Goal: Find specific page/section: Find specific page/section

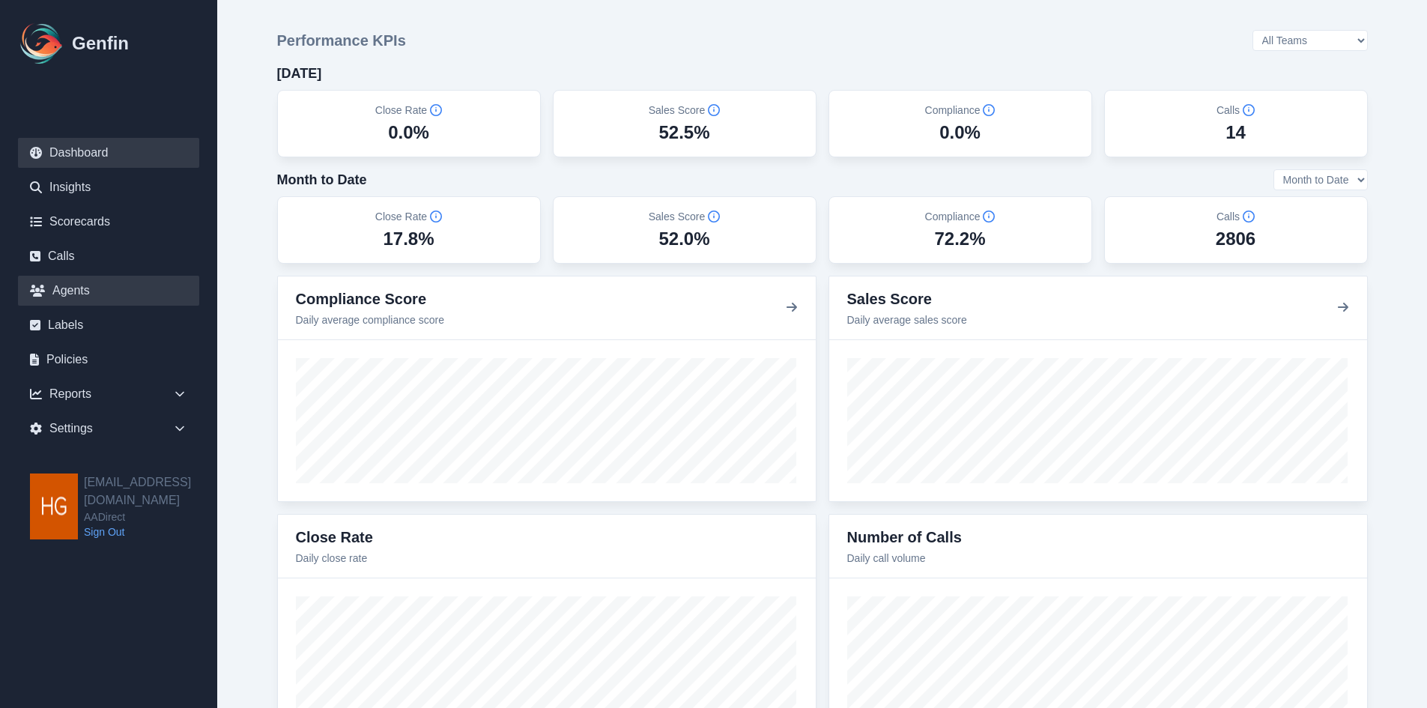
click at [58, 287] on link "Agents" at bounding box center [108, 291] width 181 height 30
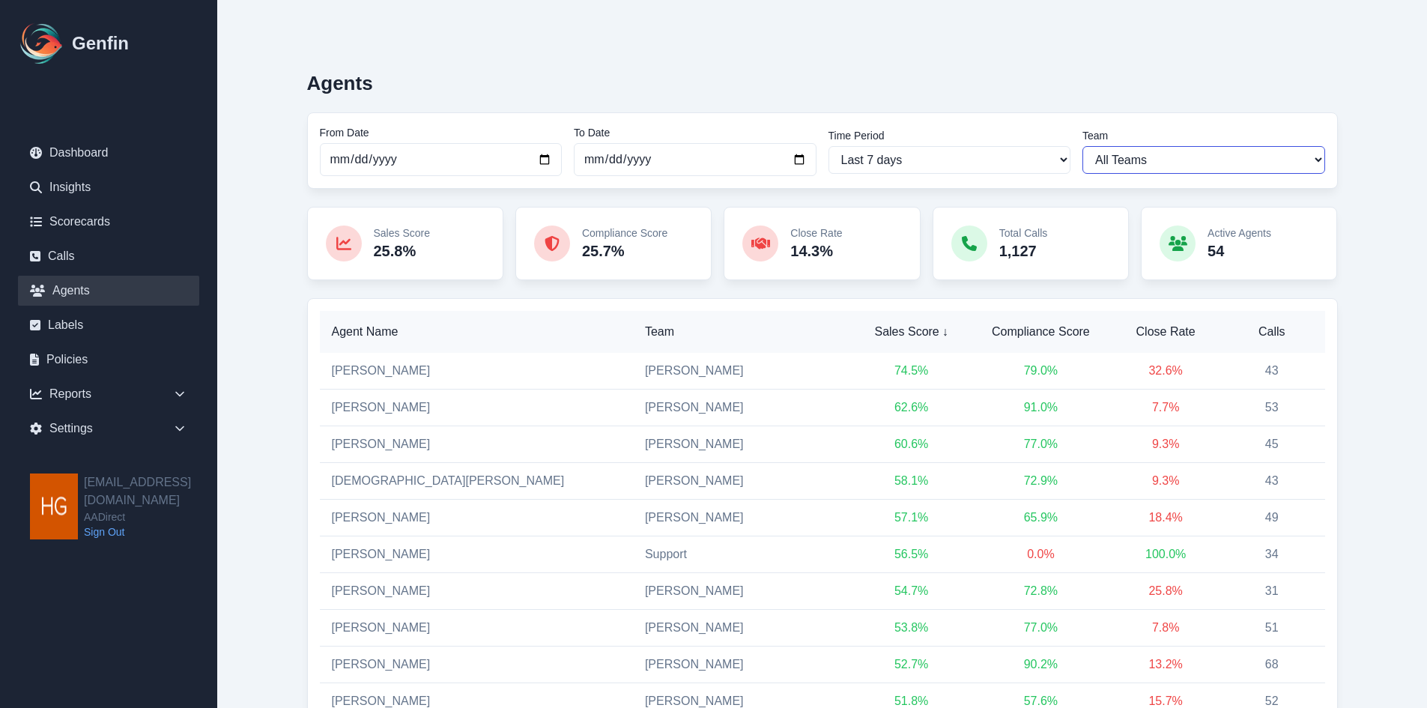
click at [1178, 154] on select "All Teams Hugo Jesse Support" at bounding box center [1203, 160] width 243 height 28
select select "2"
click at [1082, 146] on select "All Teams Hugo Jesse Support" at bounding box center [1203, 160] width 243 height 28
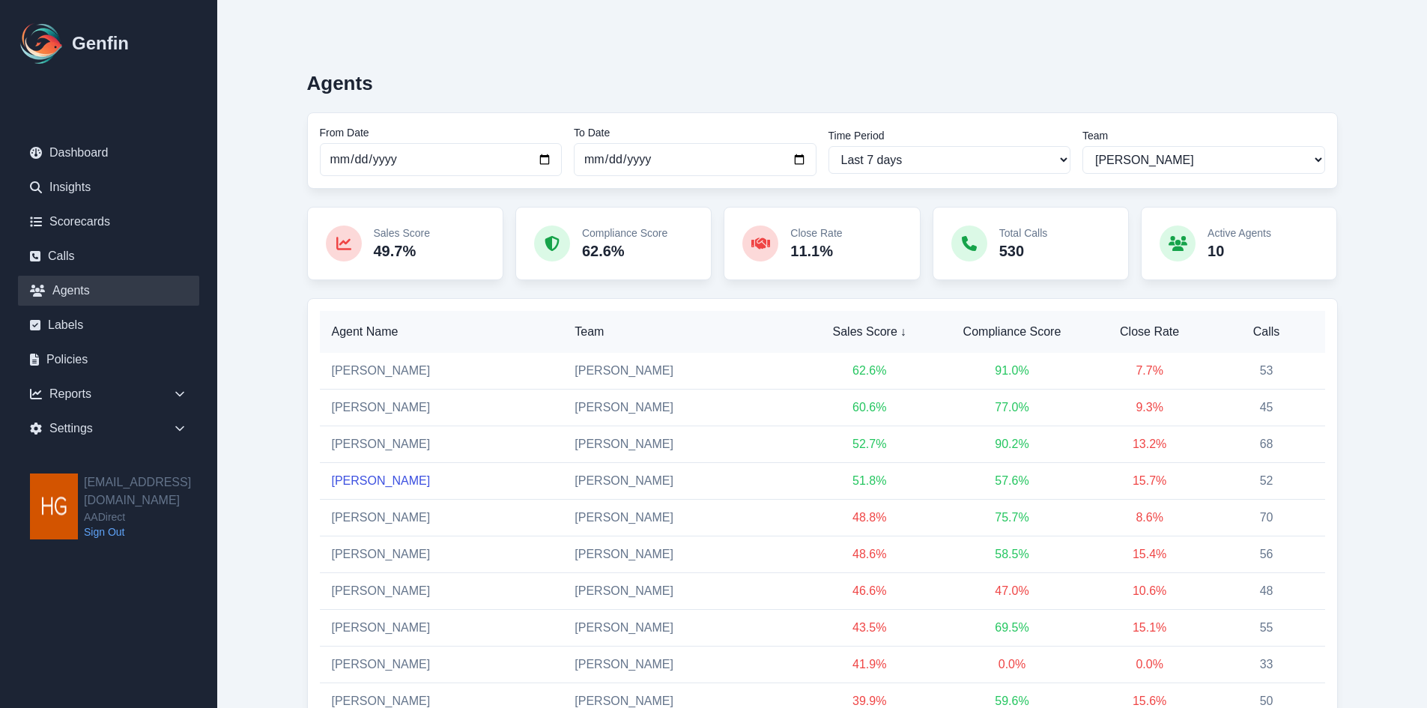
click at [367, 479] on link "[PERSON_NAME]" at bounding box center [381, 480] width 99 height 13
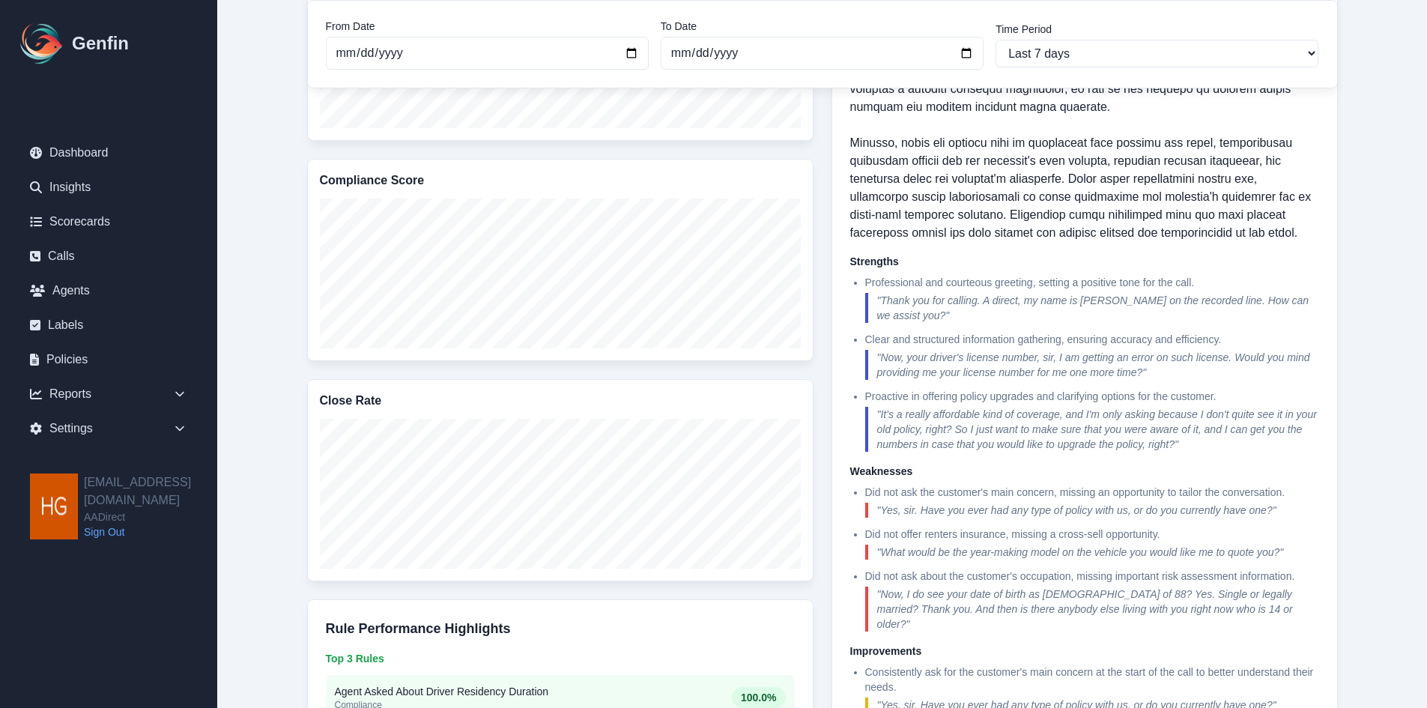
scroll to position [449, 0]
